Goal: Navigation & Orientation: Find specific page/section

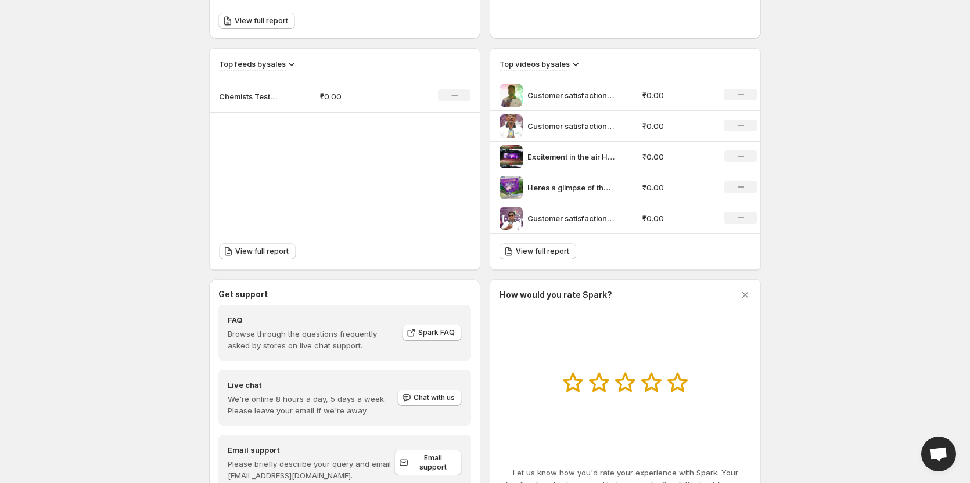
scroll to position [407, 0]
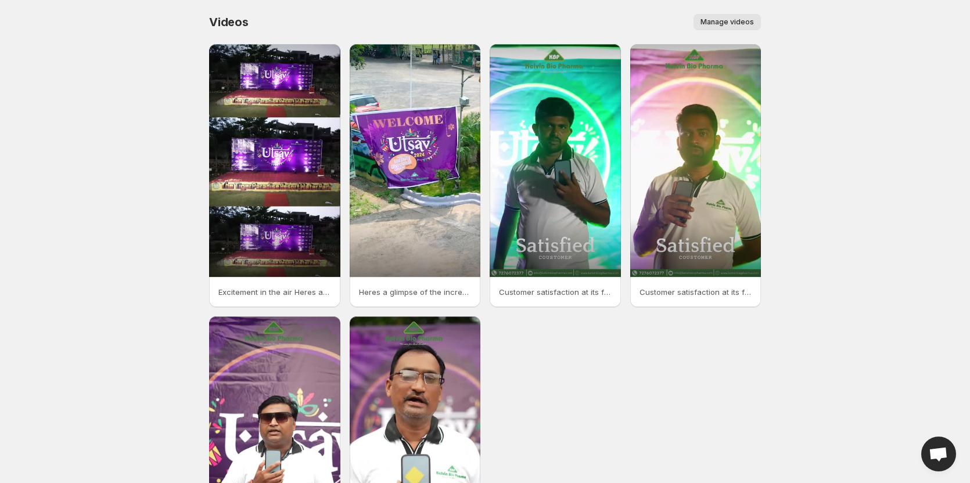
click at [733, 24] on span "Manage videos" at bounding box center [727, 21] width 53 height 9
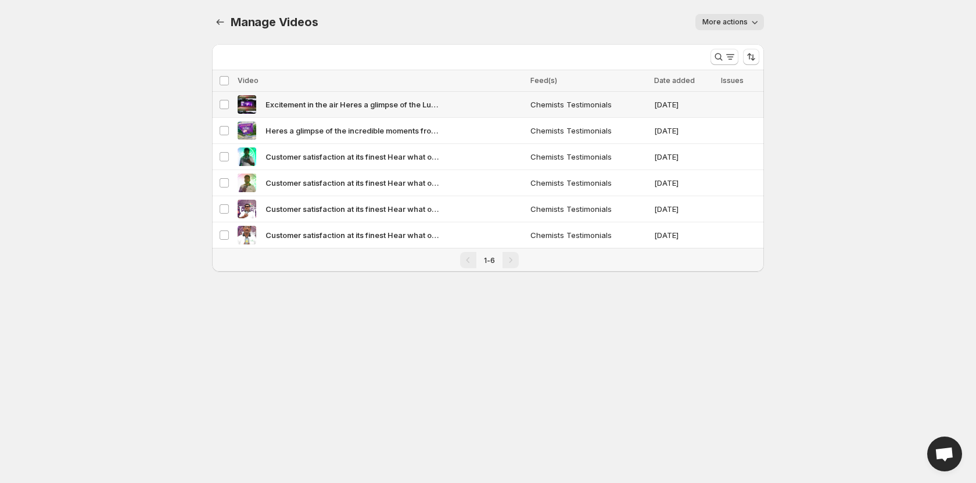
click at [367, 104] on span "Excitement in the air Heres a glimpse of the Lucky Draw at [GEOGRAPHIC_DATA] 20…" at bounding box center [352, 105] width 174 height 12
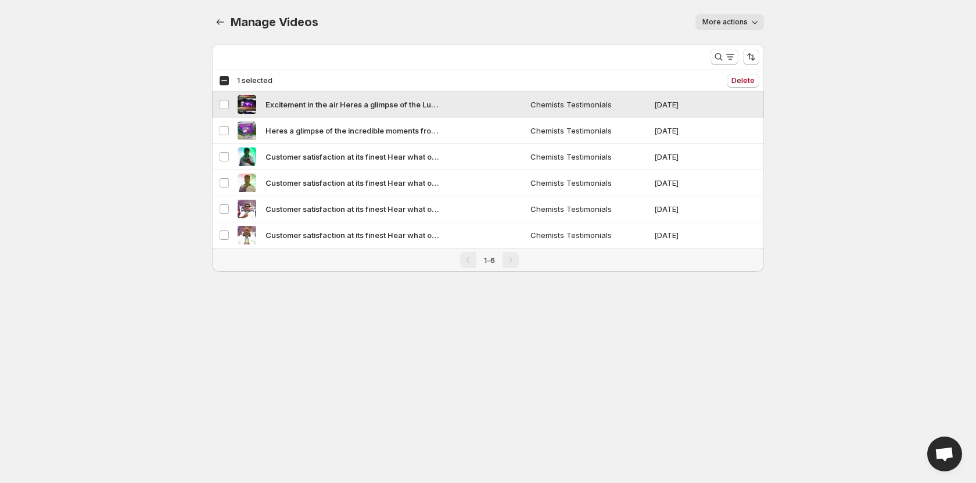
click at [367, 104] on span "Excitement in the air Heres a glimpse of the Lucky Draw at [GEOGRAPHIC_DATA] 20…" at bounding box center [352, 105] width 174 height 12
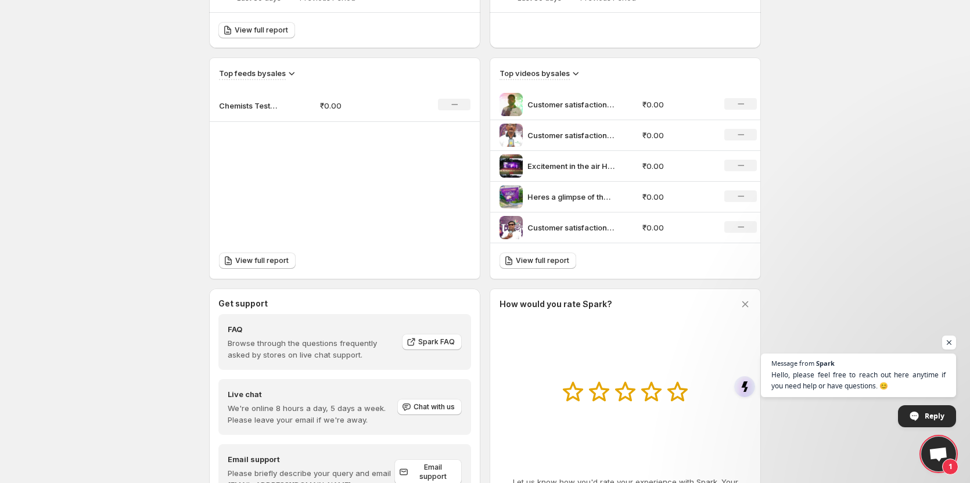
scroll to position [349, 0]
